Goal: Task Accomplishment & Management: Manage account settings

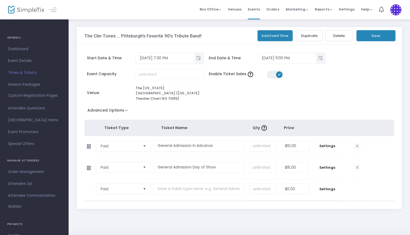
click at [328, 166] on td "Settings" at bounding box center [327, 167] width 31 height 21
click at [326, 165] on span "Settings" at bounding box center [327, 167] width 26 height 5
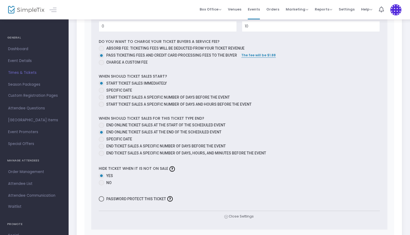
scroll to position [266, 0]
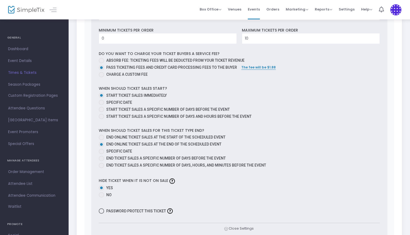
click at [148, 58] on span "Absorb fee: Ticketing fees will be deducted from your ticket revenue" at bounding box center [175, 60] width 138 height 4
click at [101, 63] on input "Absorb fee: Ticketing fees will be deducted from your ticket revenue" at bounding box center [101, 63] width 0 height 0
radio input "true"
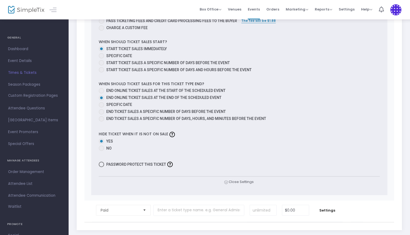
scroll to position [345, 0]
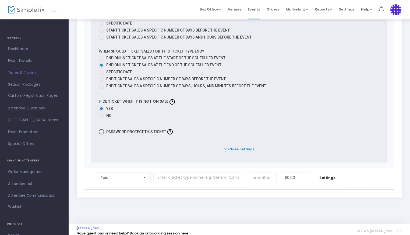
click at [229, 146] on span "Close Settings" at bounding box center [239, 149] width 30 height 6
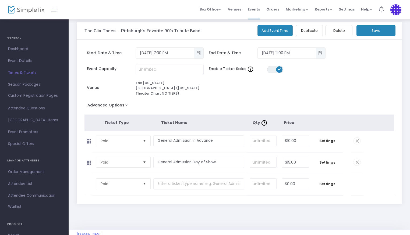
scroll to position [0, 0]
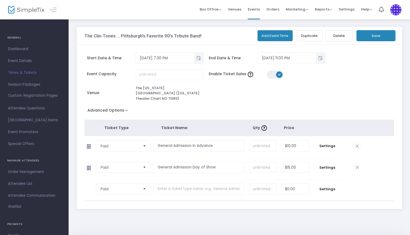
click at [374, 30] on div "Add Event Time Duplicate Delete Save" at bounding box center [333, 34] width 128 height 14
click at [373, 38] on button "Save" at bounding box center [375, 35] width 39 height 11
